Goal: Use online tool/utility: Utilize a website feature to perform a specific function

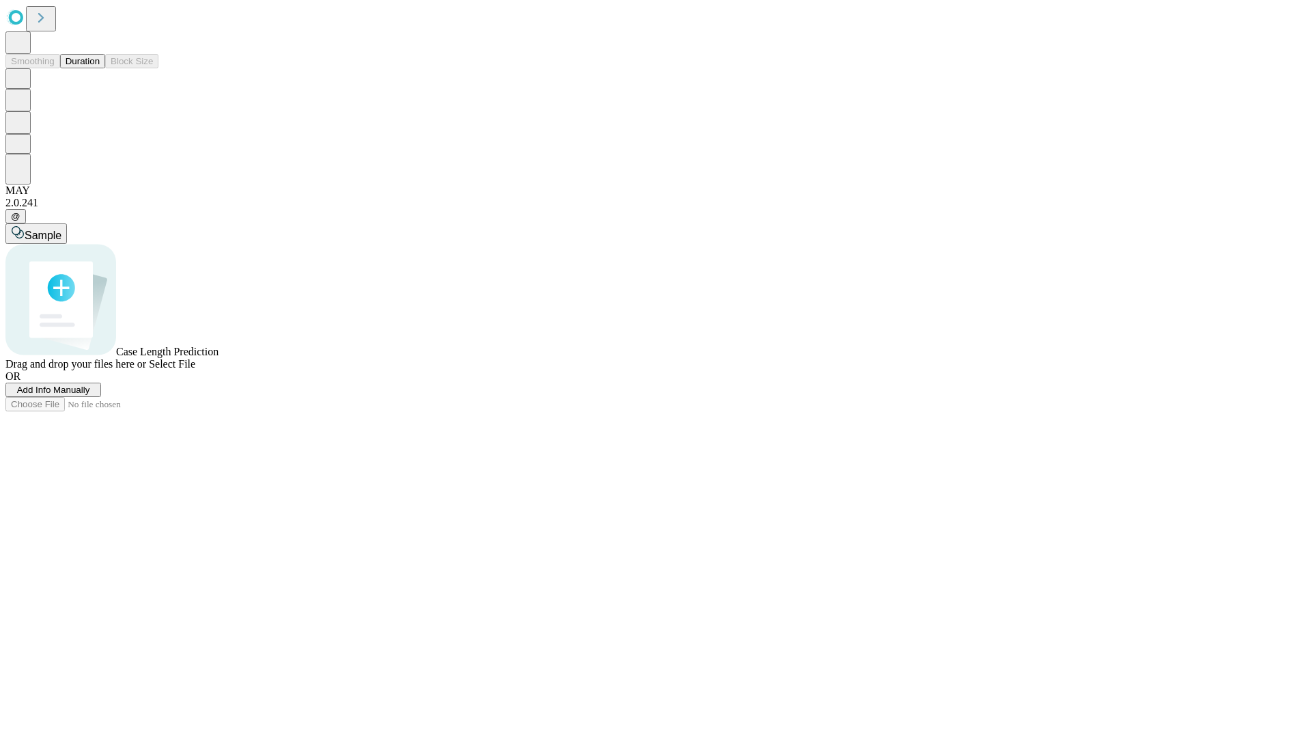
click at [90, 395] on span "Add Info Manually" at bounding box center [53, 390] width 73 height 10
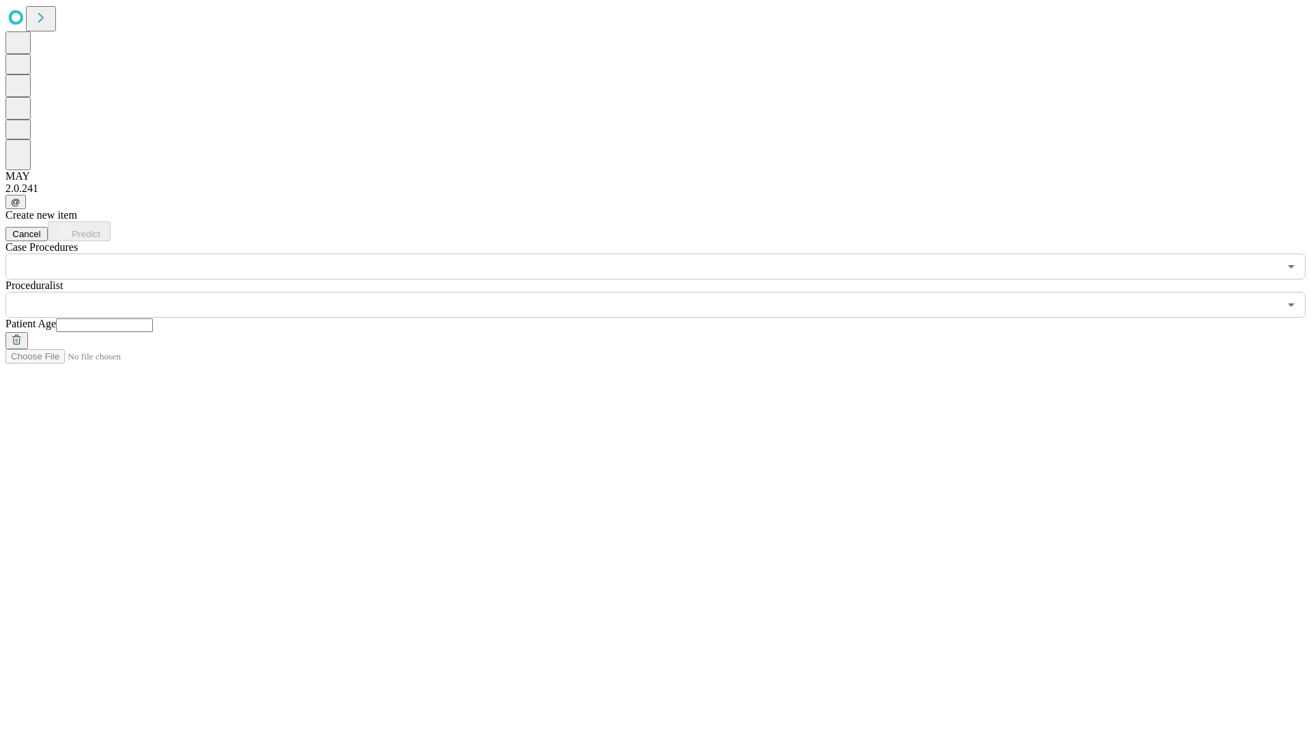
click at [153, 318] on input "text" at bounding box center [104, 325] width 97 height 14
type input "**"
click at [665, 292] on input "text" at bounding box center [642, 305] width 1274 height 26
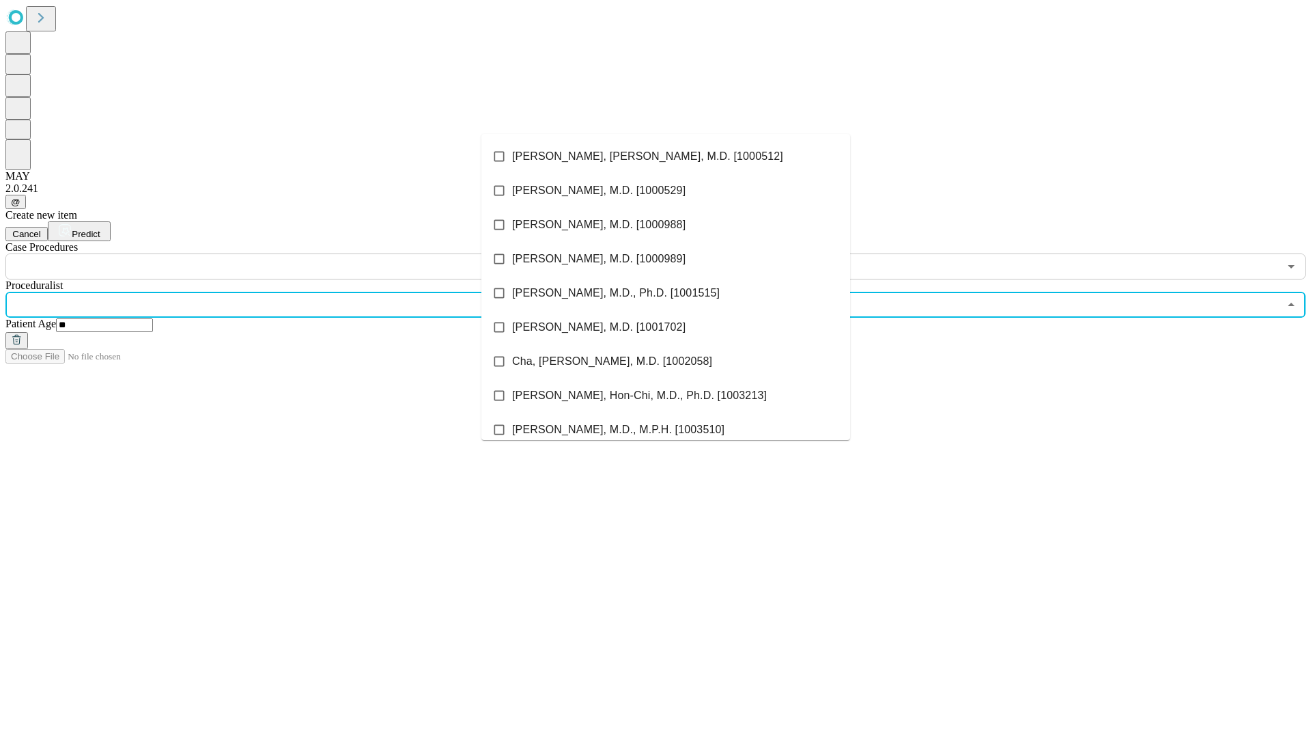
click at [666, 156] on li "[PERSON_NAME], [PERSON_NAME], M.D. [1000512]" at bounding box center [665, 156] width 369 height 34
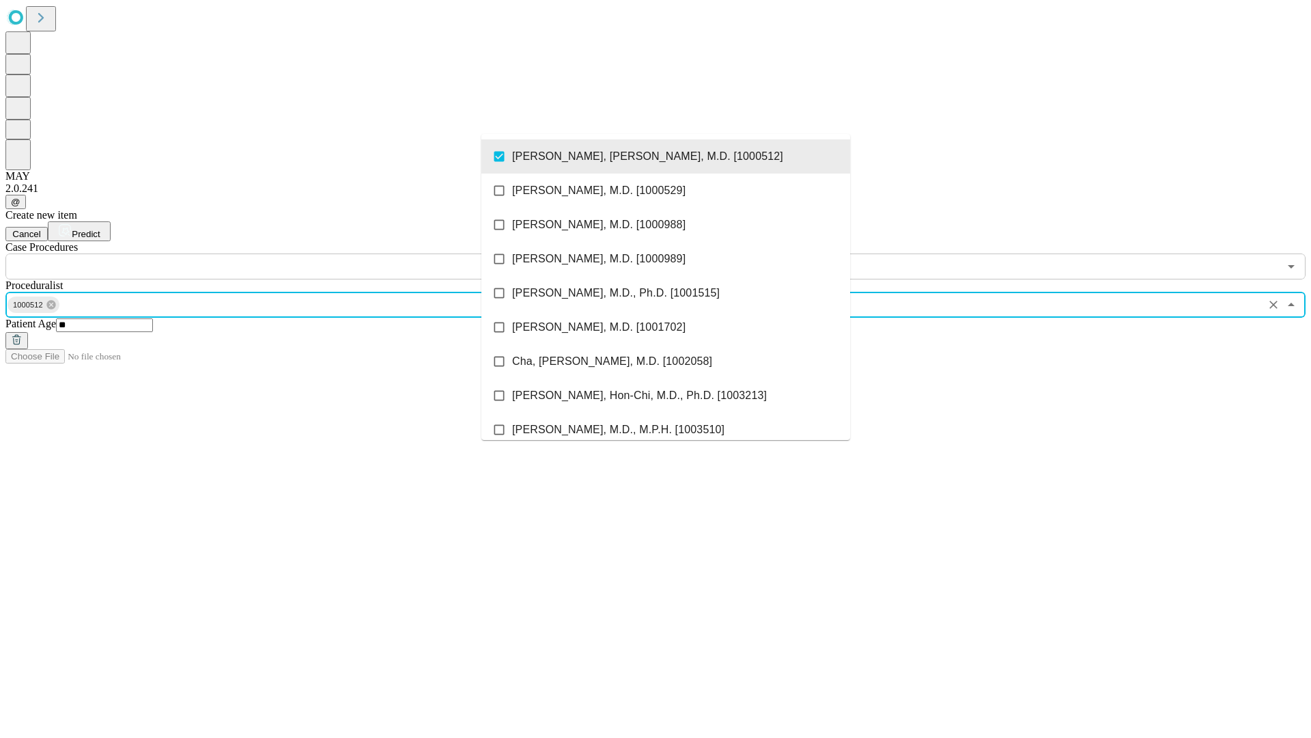
click at [287, 253] on input "text" at bounding box center [642, 266] width 1274 height 26
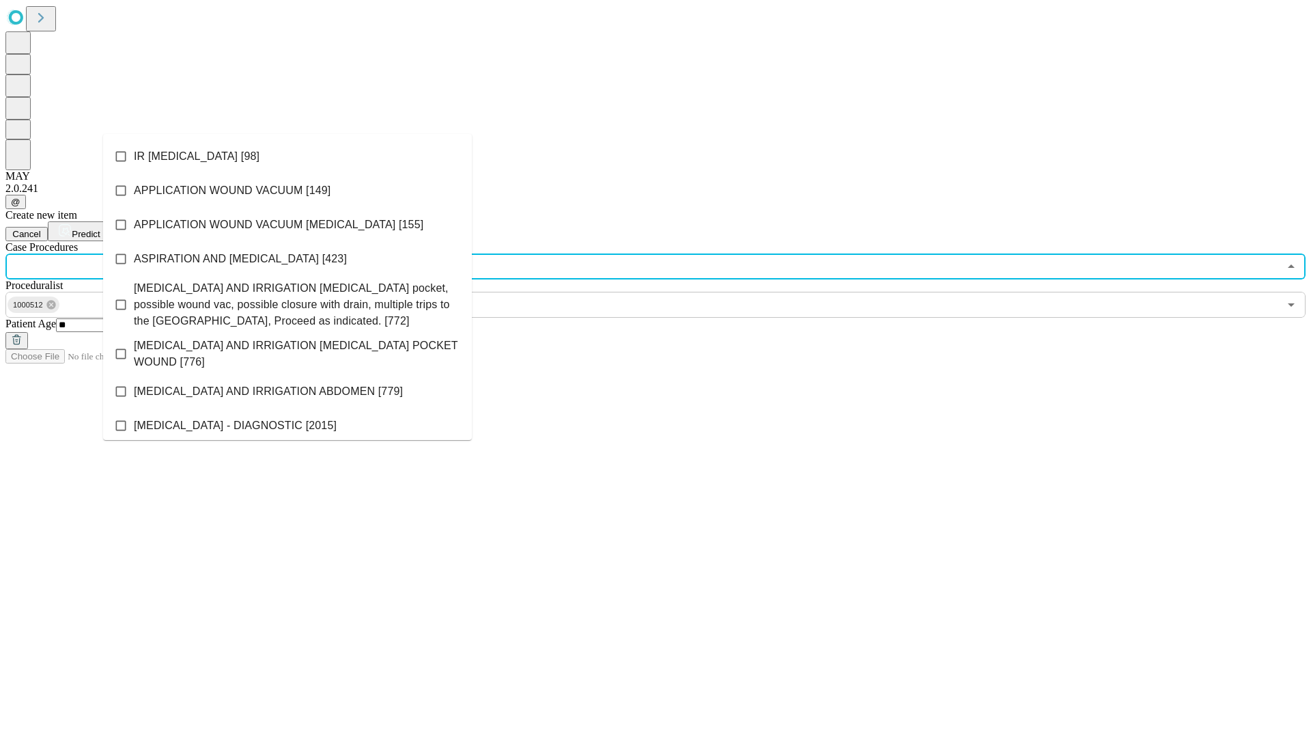
click at [288, 156] on li "IR [MEDICAL_DATA] [98]" at bounding box center [287, 156] width 369 height 34
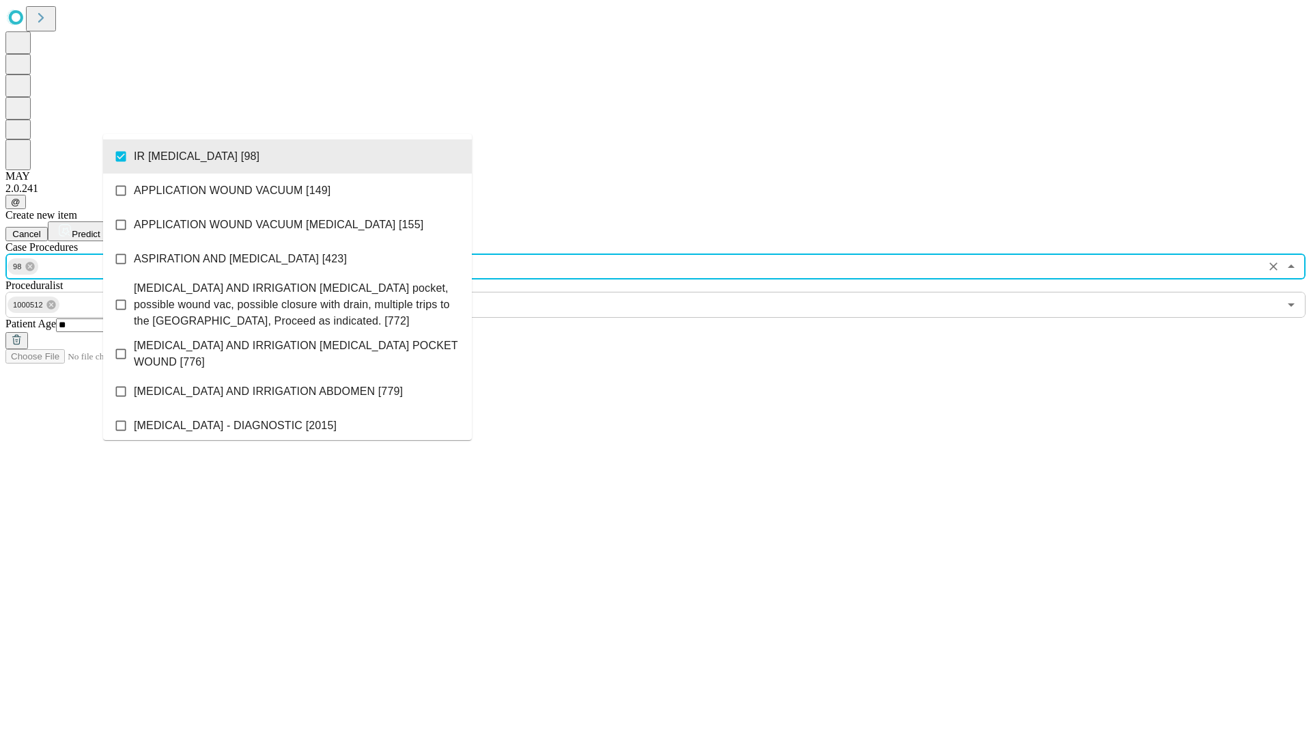
click at [100, 229] on span "Predict" at bounding box center [86, 234] width 28 height 10
